Goal: Task Accomplishment & Management: Manage account settings

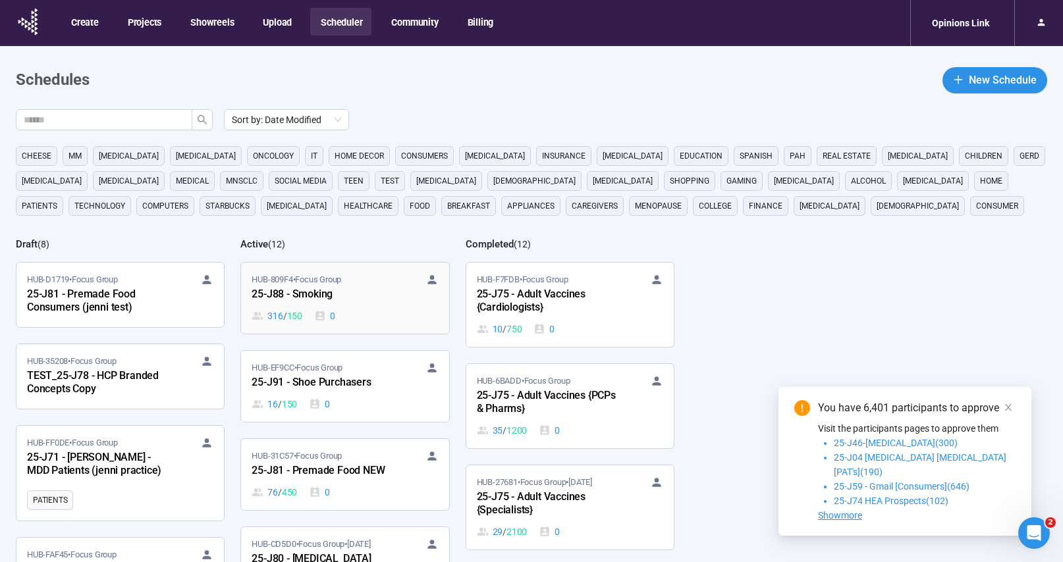
click at [375, 305] on div "HUB-809F4 • Focus Group 25-J88 - Smoking 316 / 150 0" at bounding box center [345, 298] width 186 height 50
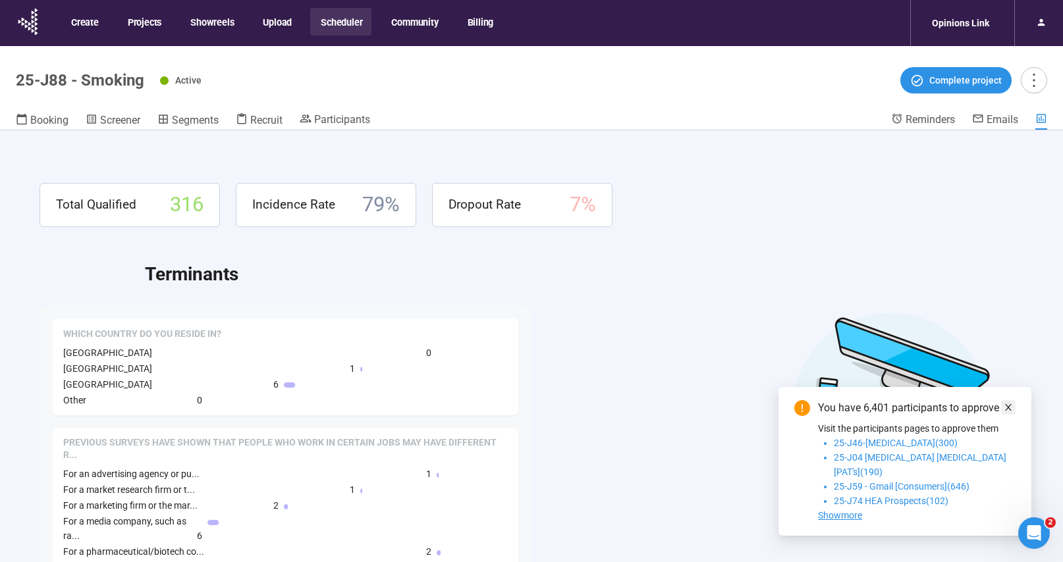
click at [1005, 412] on icon "close" at bounding box center [1008, 407] width 9 height 9
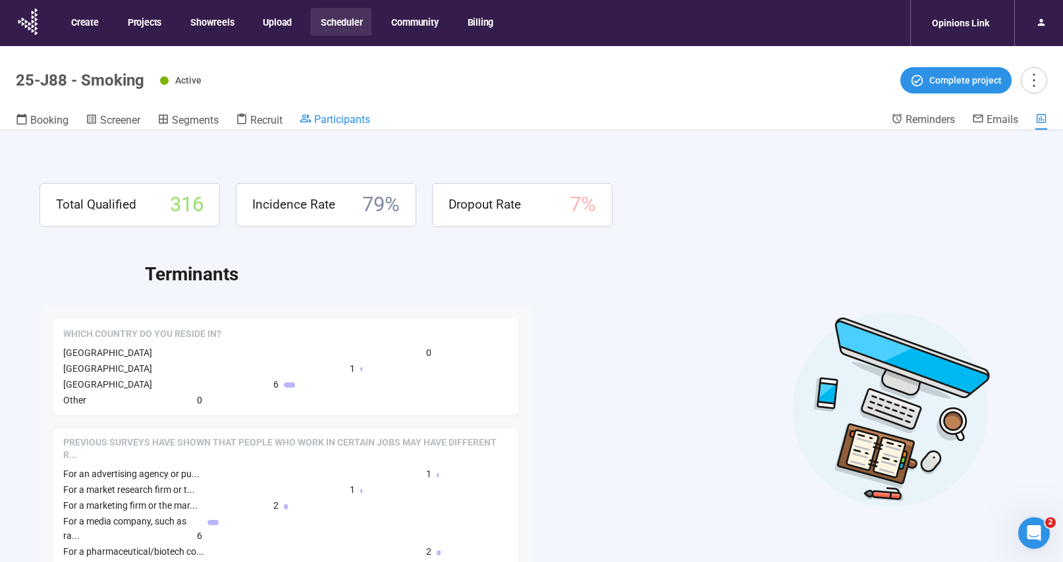
click at [364, 127] on link "Participants" at bounding box center [335, 121] width 70 height 16
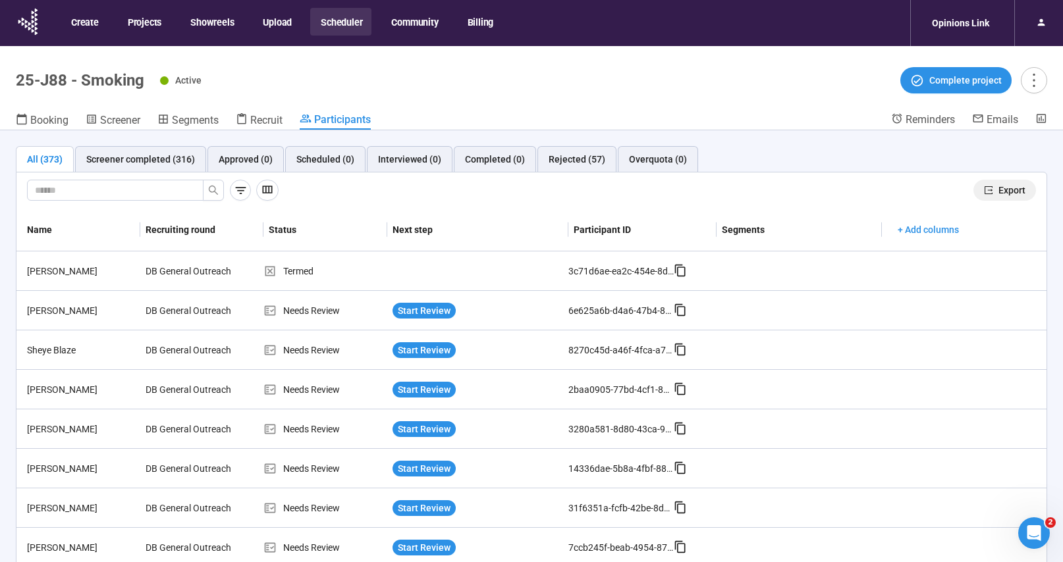
click at [999, 189] on span "Export" at bounding box center [1012, 190] width 27 height 14
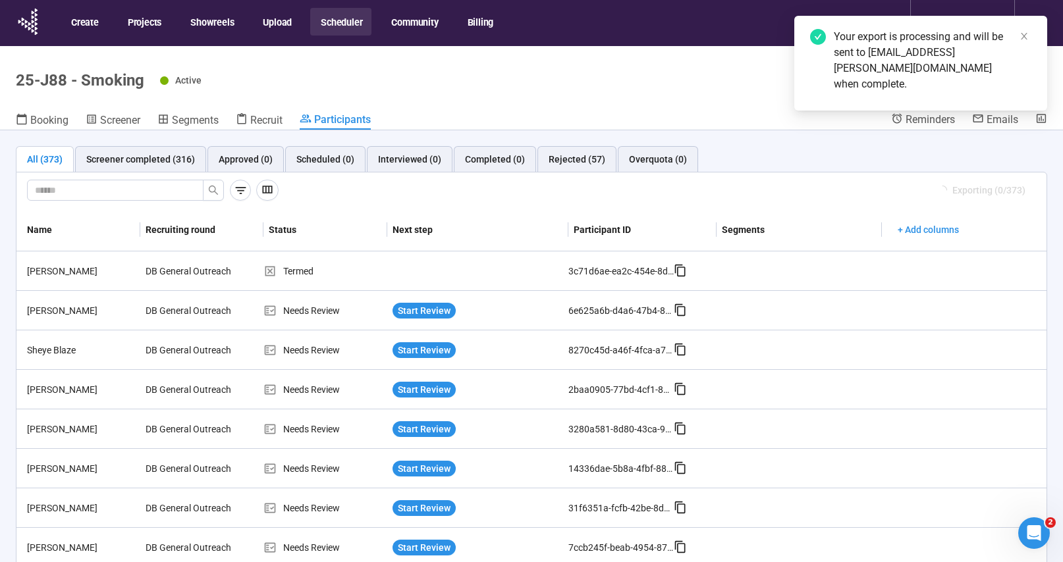
click at [345, 20] on button "Scheduler" at bounding box center [340, 22] width 61 height 28
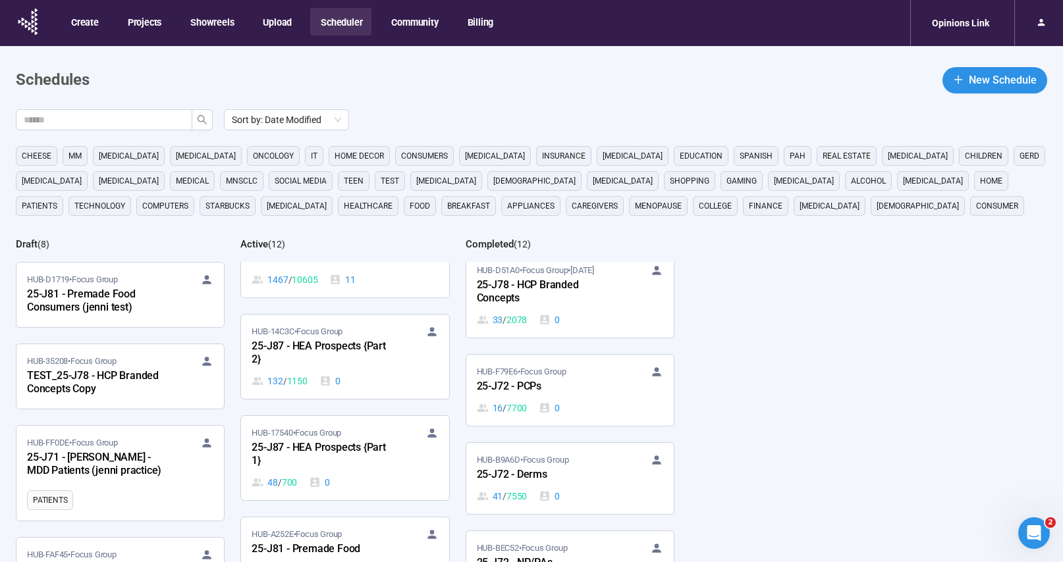
scroll to position [539, 0]
